Goal: Information Seeking & Learning: Learn about a topic

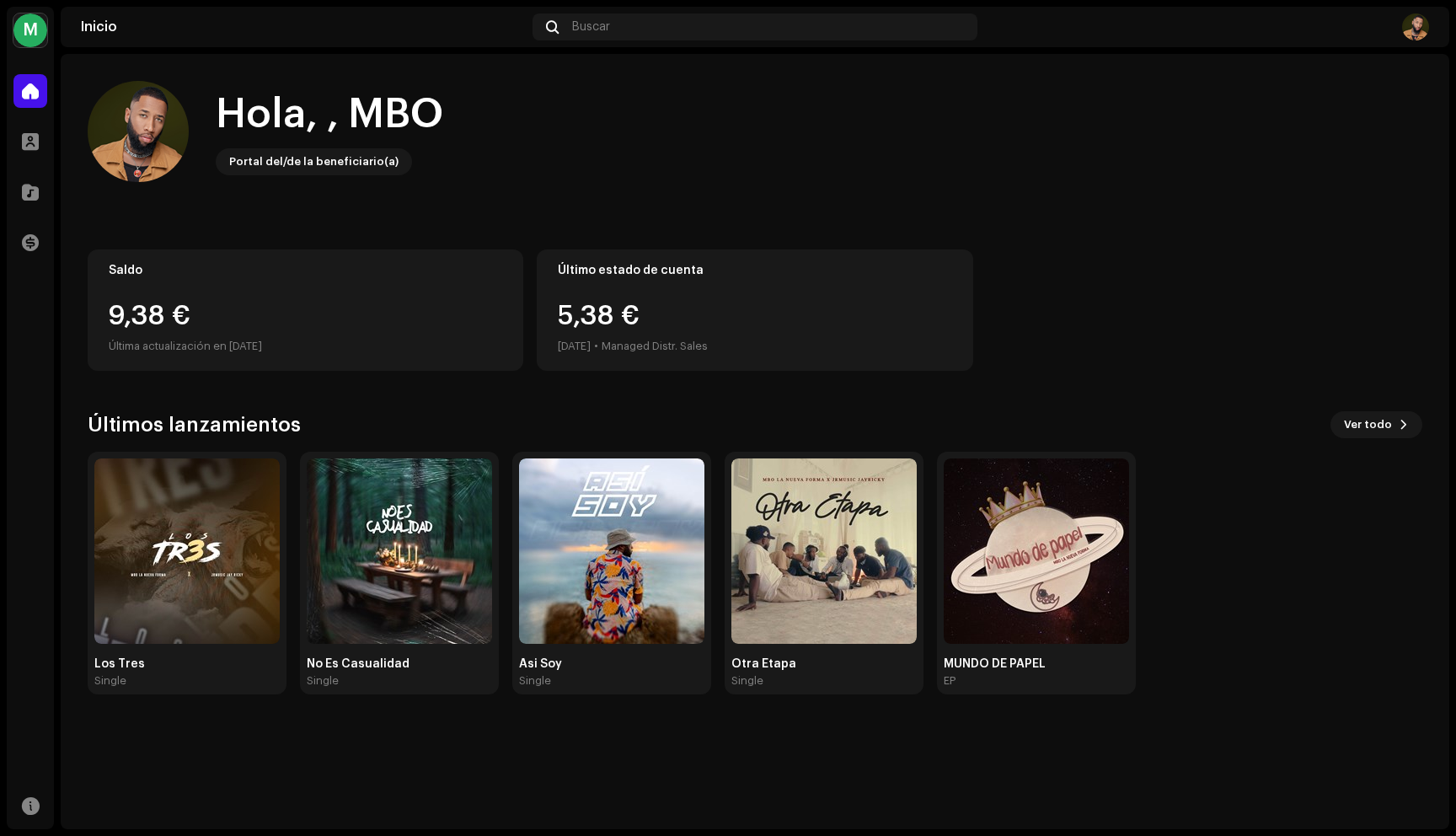
click at [616, 316] on div "5,38 € [DATE] • Managed Distr. Sales" at bounding box center [632, 329] width 150 height 54
click at [206, 301] on div "Saldo 9,38 € Última actualización en [DATE]" at bounding box center [305, 310] width 436 height 122
click at [40, 164] on div "Perfil" at bounding box center [30, 142] width 47 height 48
click at [39, 212] on div "Catálogo" at bounding box center [30, 192] width 47 height 48
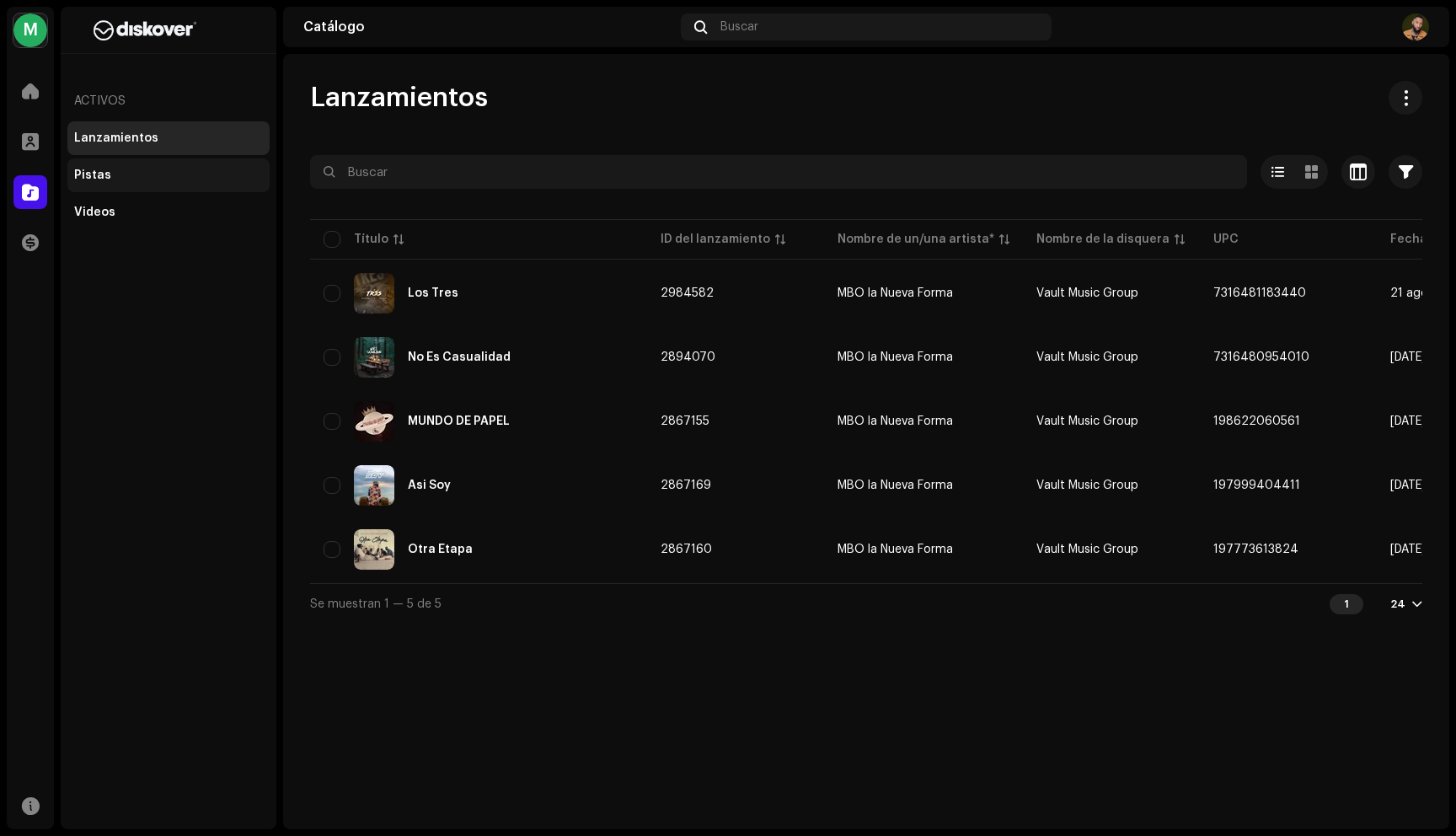
click at [139, 172] on div "Pistas" at bounding box center [168, 175] width 189 height 14
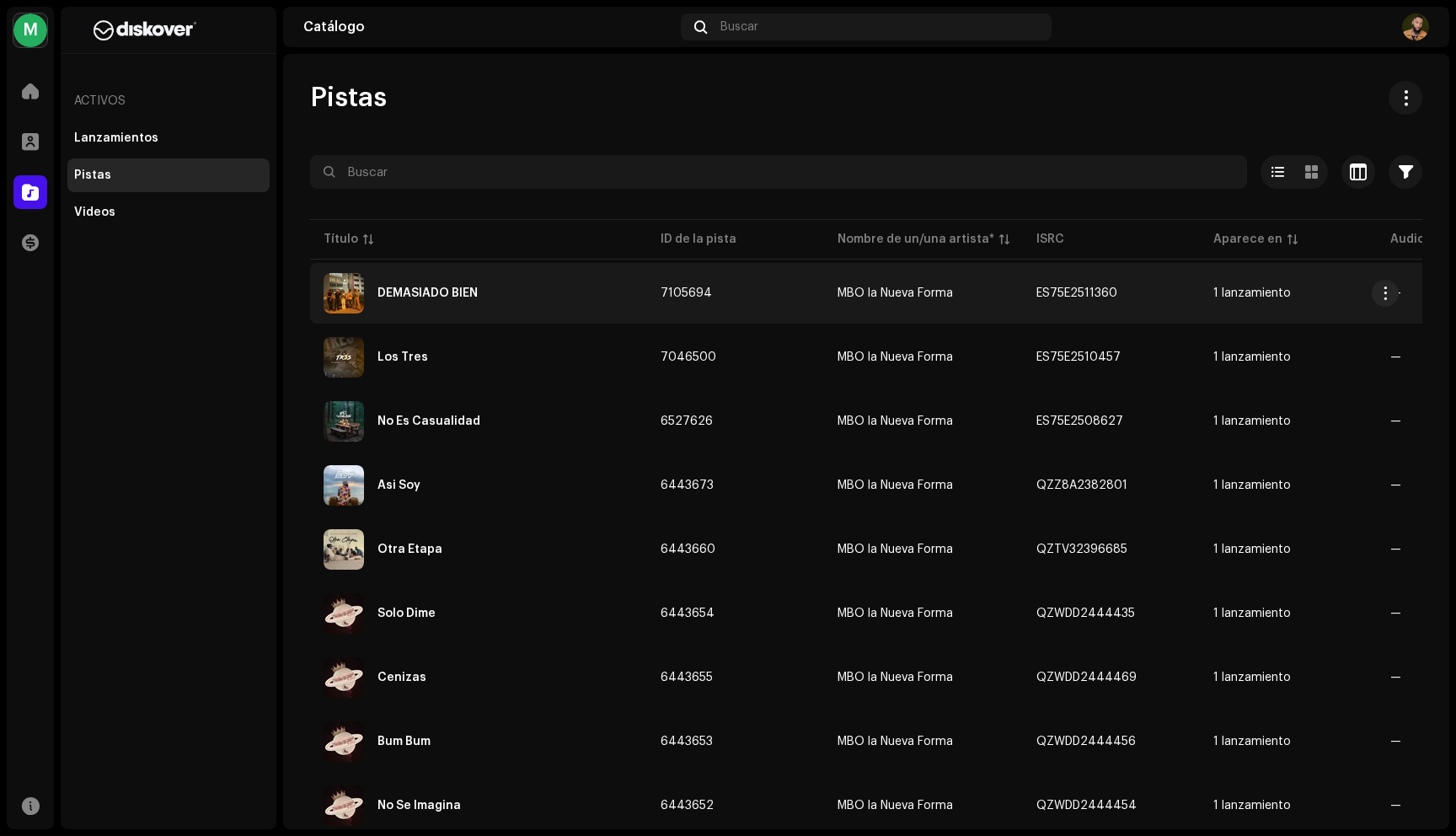
click at [460, 297] on div "DEMASIADO BIEN" at bounding box center [427, 292] width 100 height 12
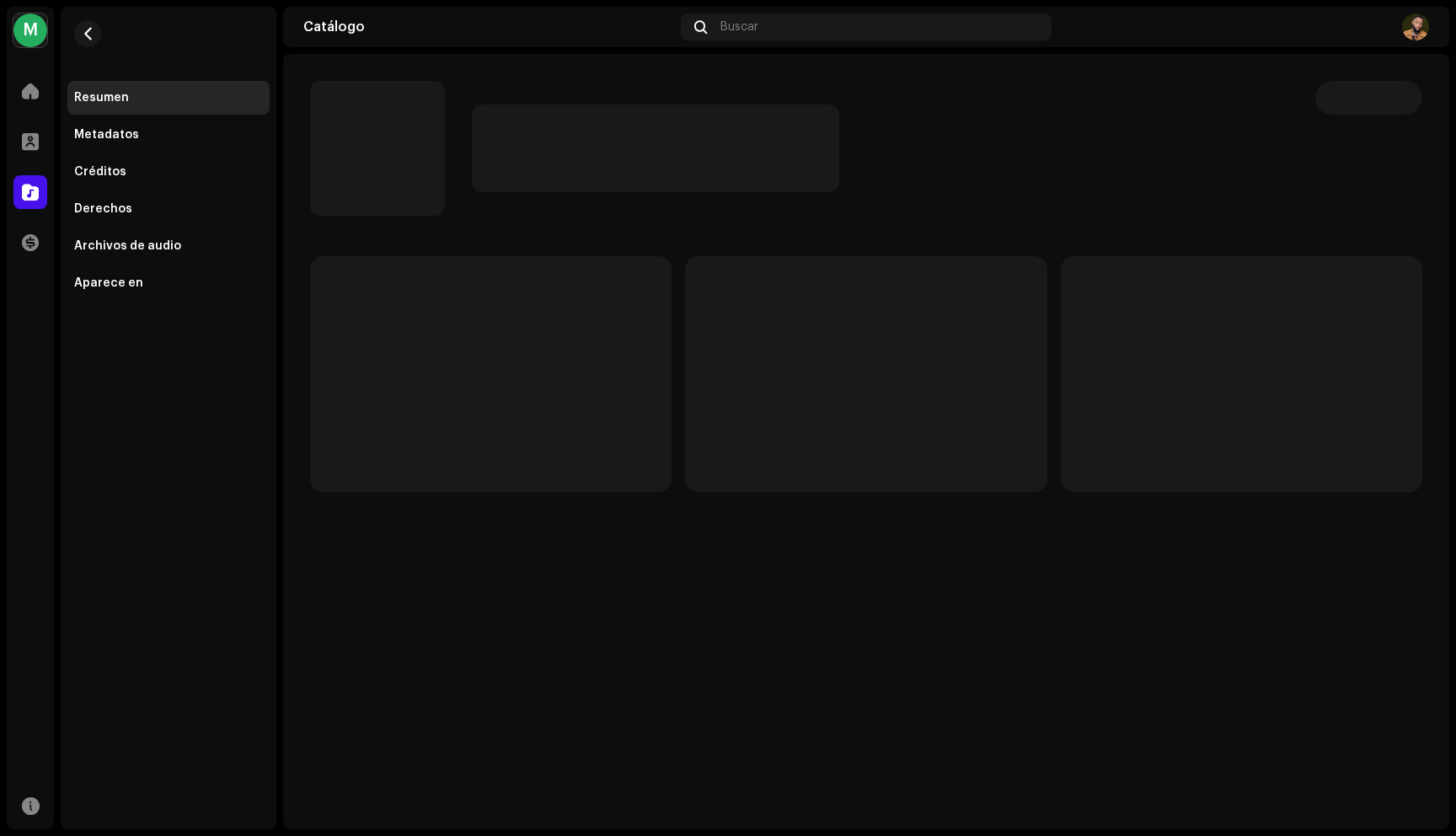
click at [24, 28] on div "M" at bounding box center [30, 30] width 34 height 34
click at [138, 53] on div "M MBO La Nueva Forma Portal del/de la beneficiario(a) <Diskover Entertainment S…" at bounding box center [185, 37] width 222 height 34
